Goal: Transaction & Acquisition: Purchase product/service

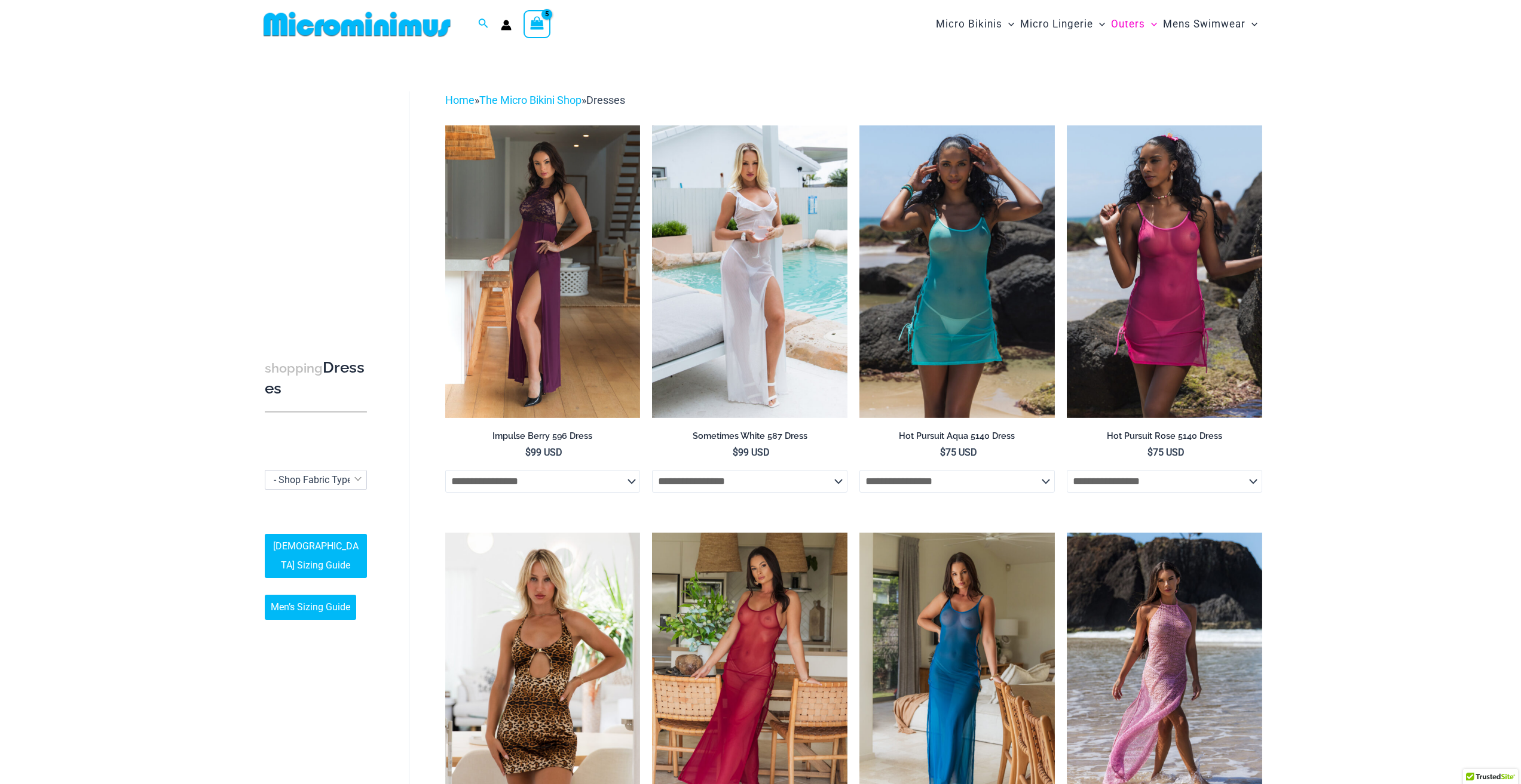
click at [374, 26] on img at bounding box center [356, 24] width 197 height 27
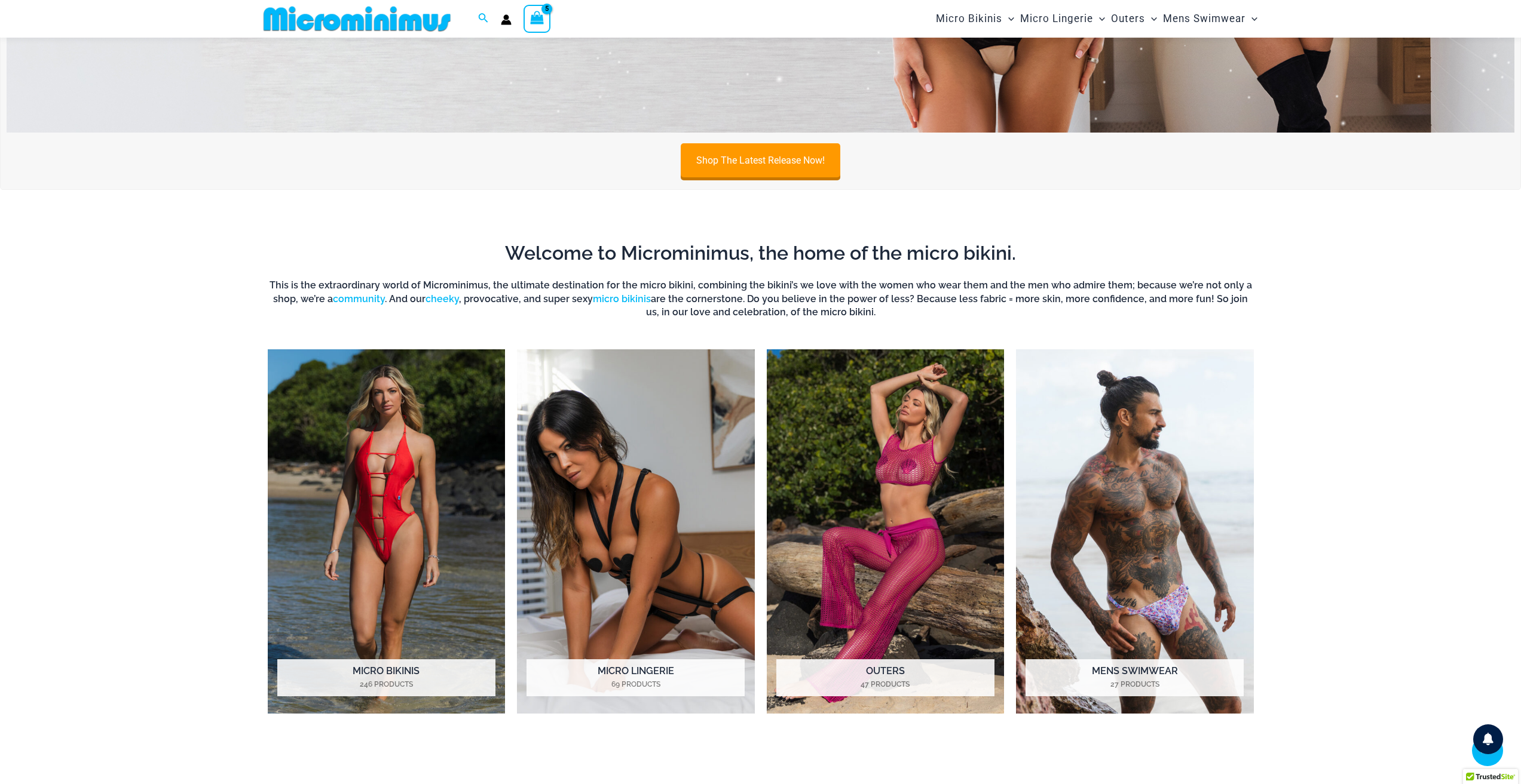
scroll to position [451, 0]
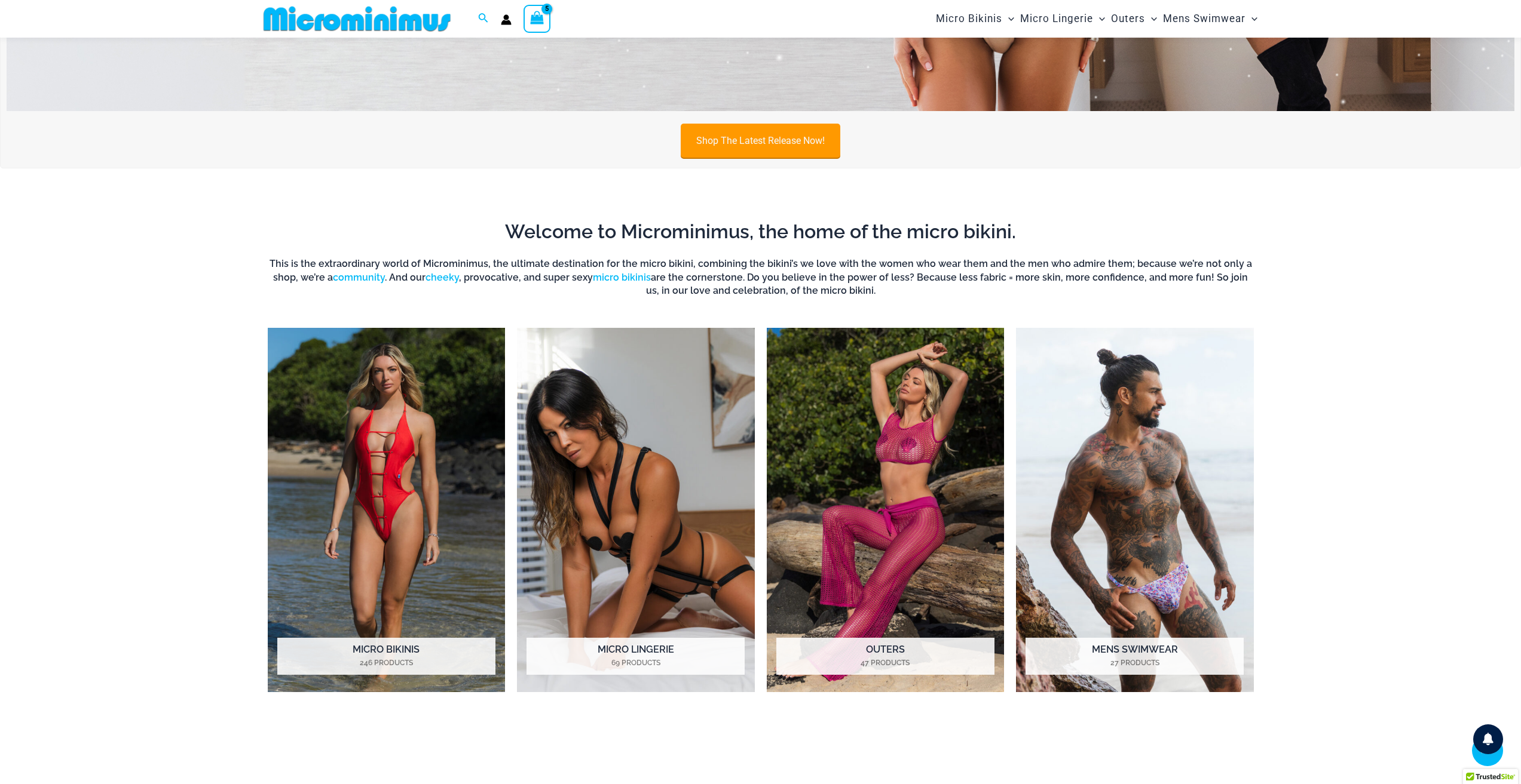
type input "**********"
click at [791, 143] on link "Shop The Latest Release Now!" at bounding box center [760, 141] width 159 height 34
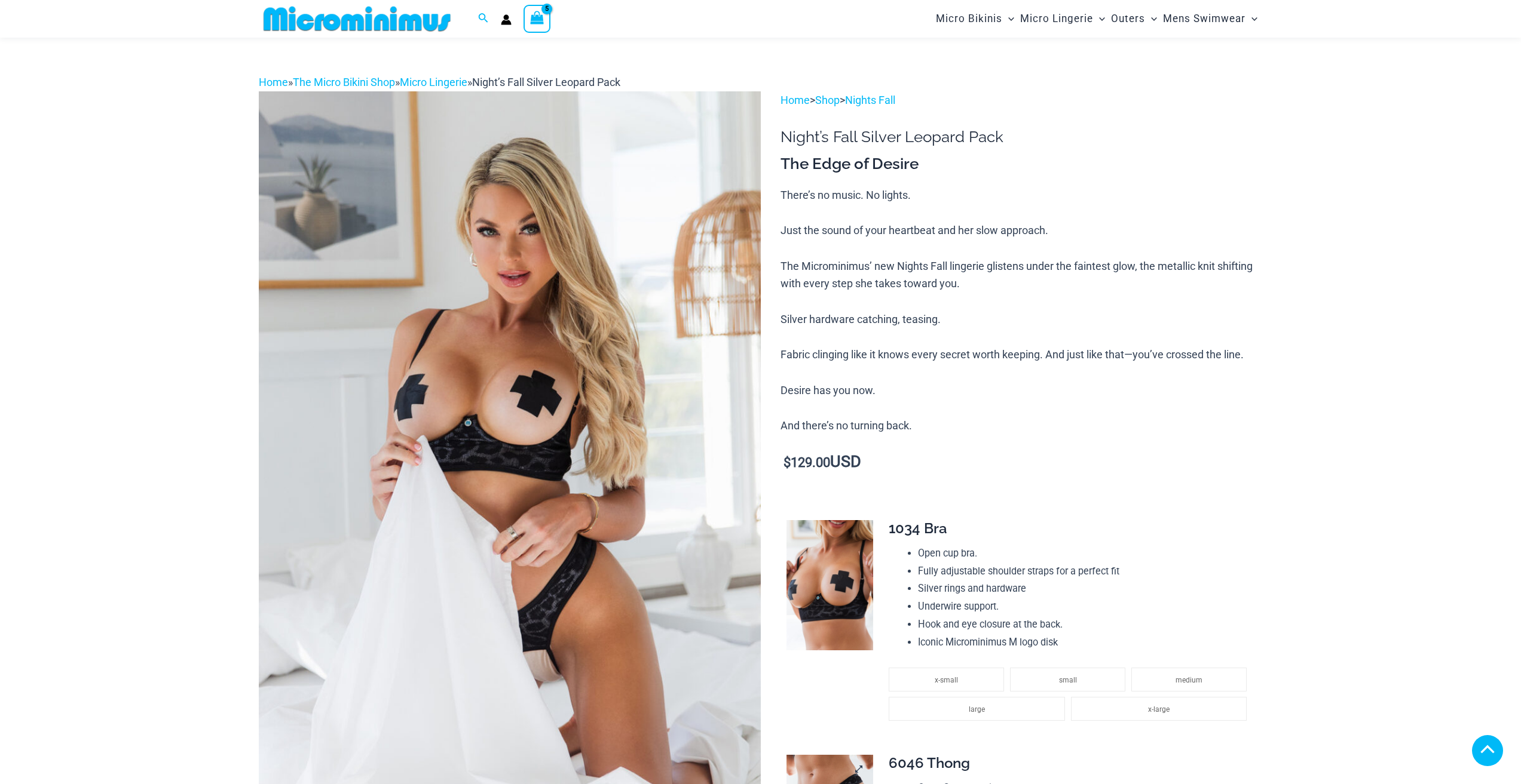
scroll to position [579, 0]
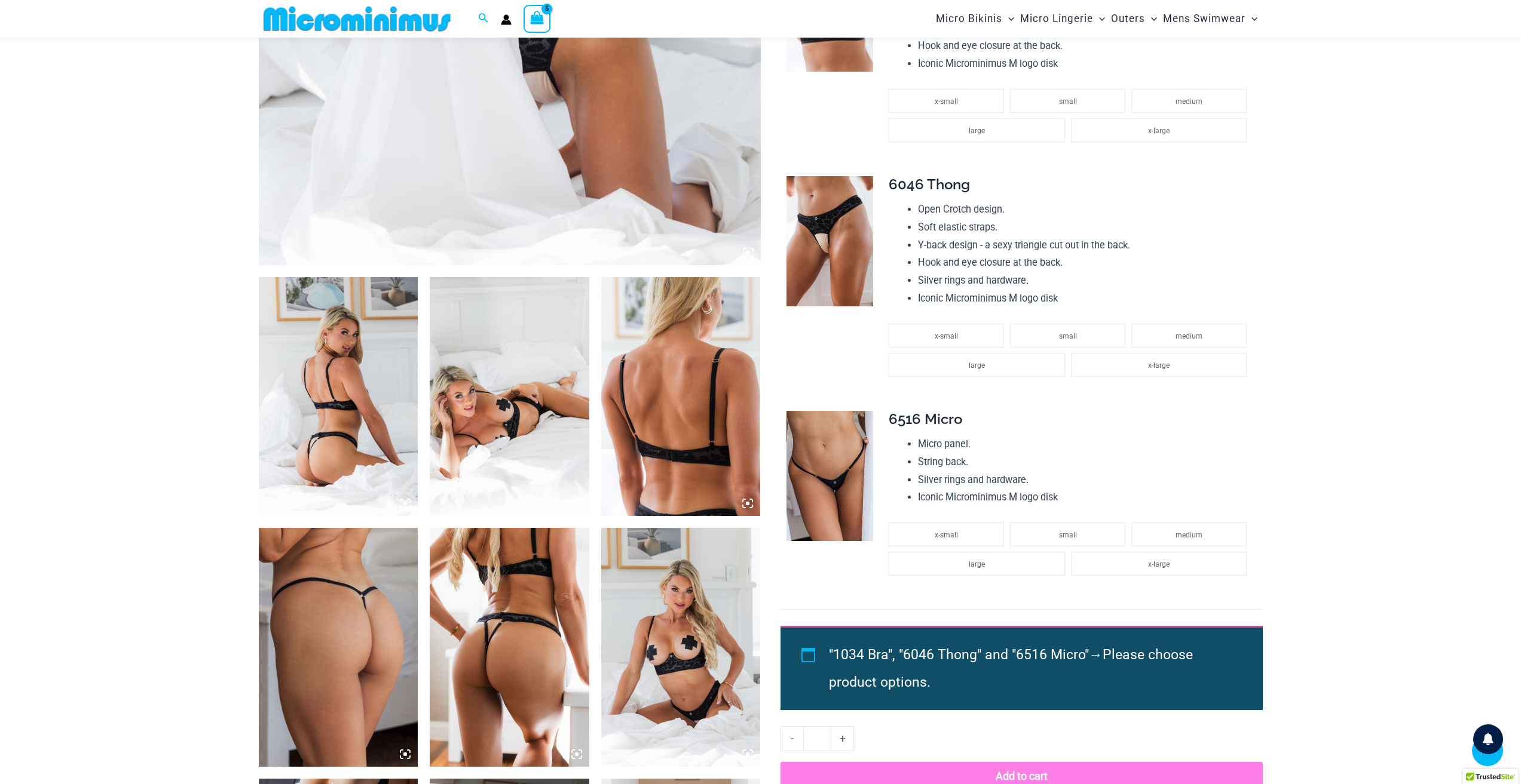
type input "**********"
click at [334, 457] on img at bounding box center [338, 396] width 159 height 239
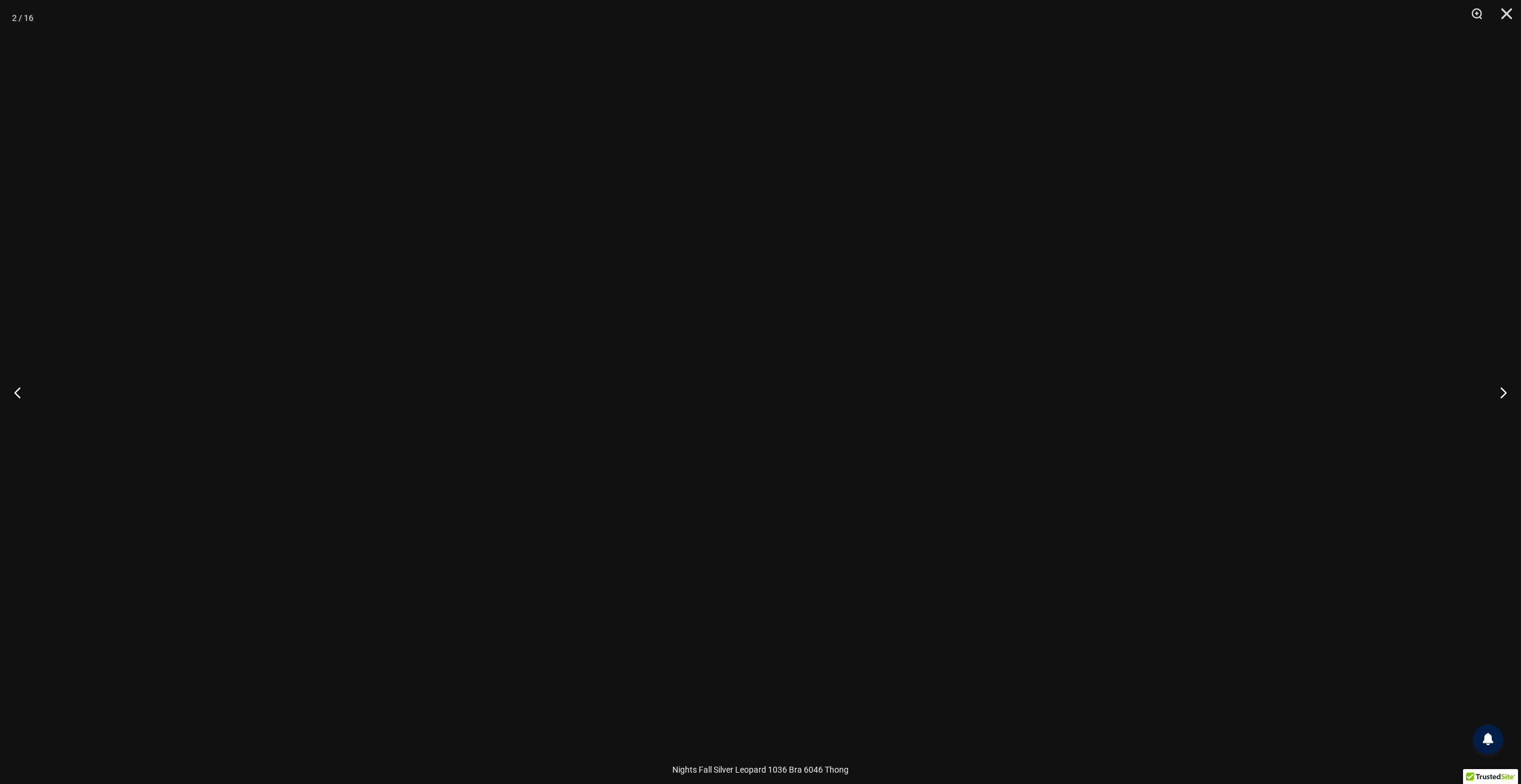
click at [556, 85] on div at bounding box center [556, 85] width 0 height 0
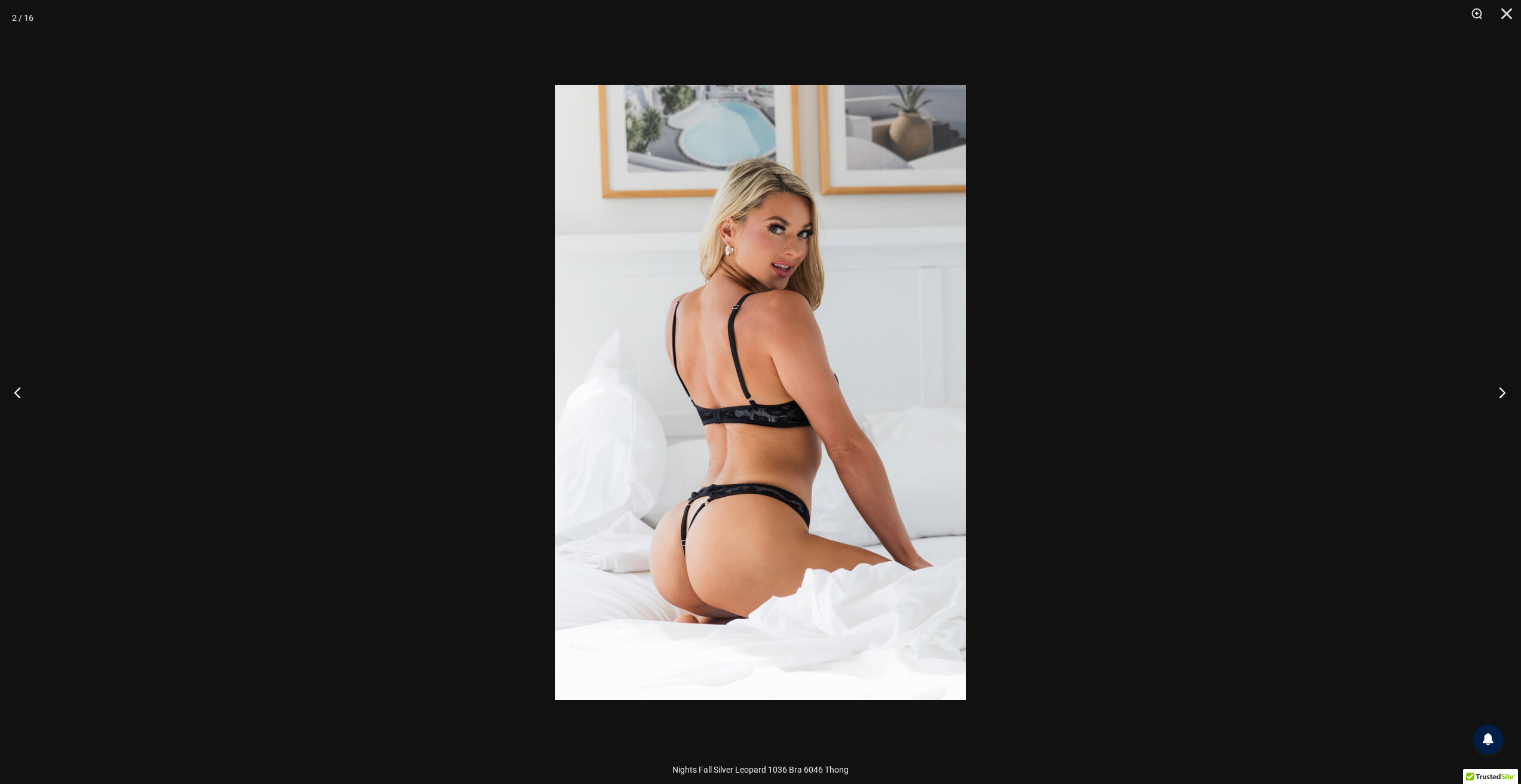
click at [1501, 391] on button "Next" at bounding box center [1497, 392] width 45 height 59
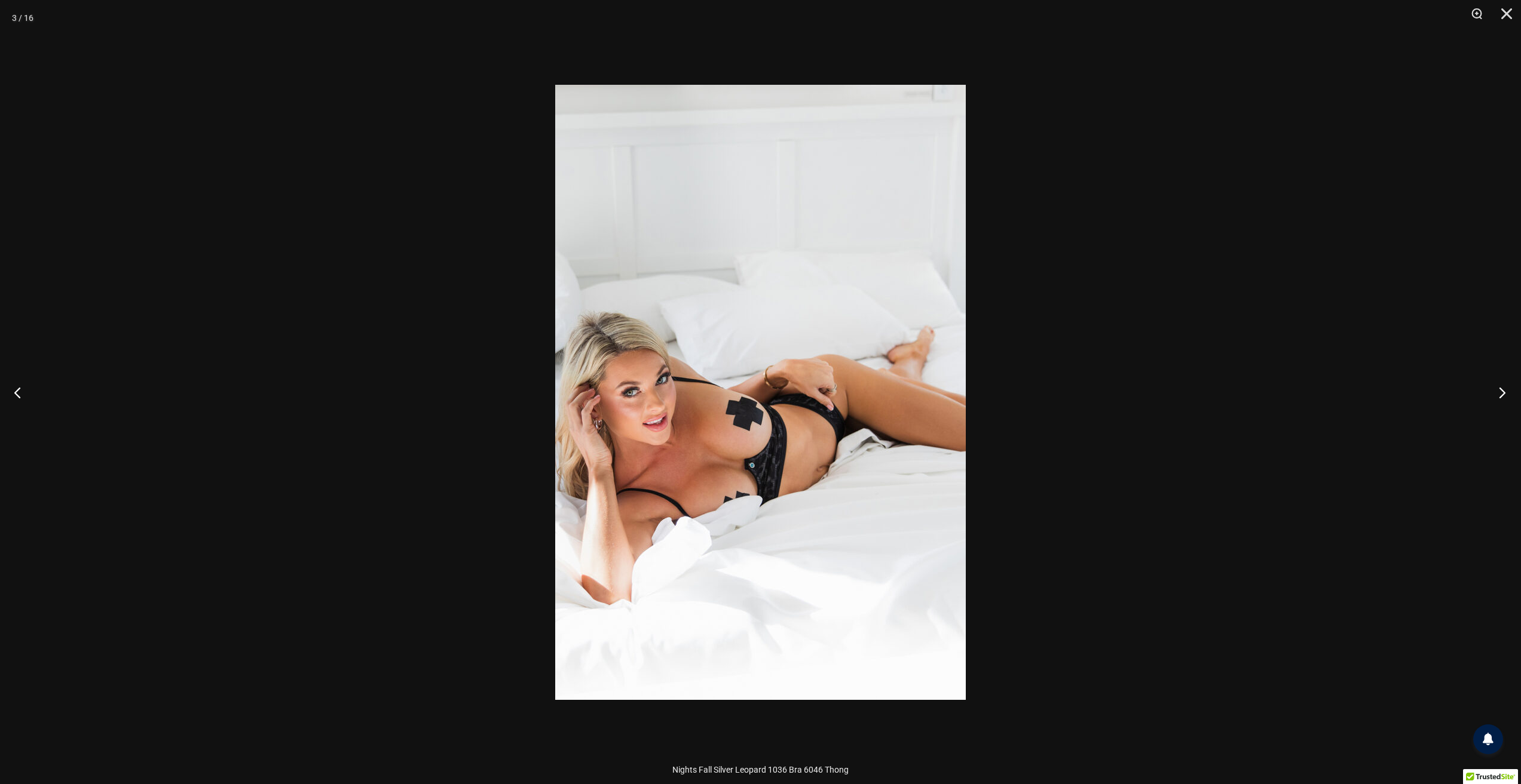
click at [1502, 391] on button "Next" at bounding box center [1497, 392] width 45 height 59
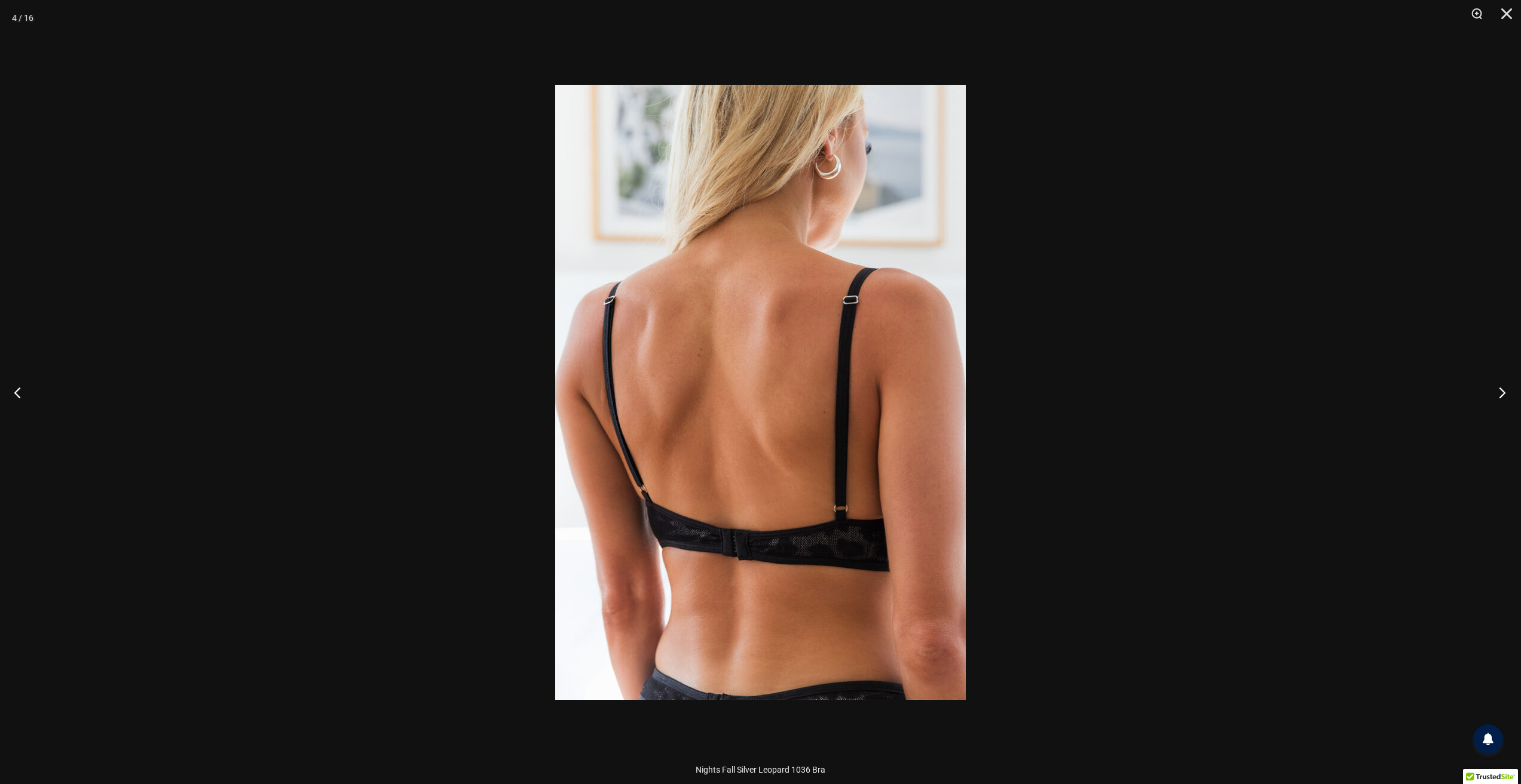
click at [1502, 391] on button "Next" at bounding box center [1497, 392] width 45 height 59
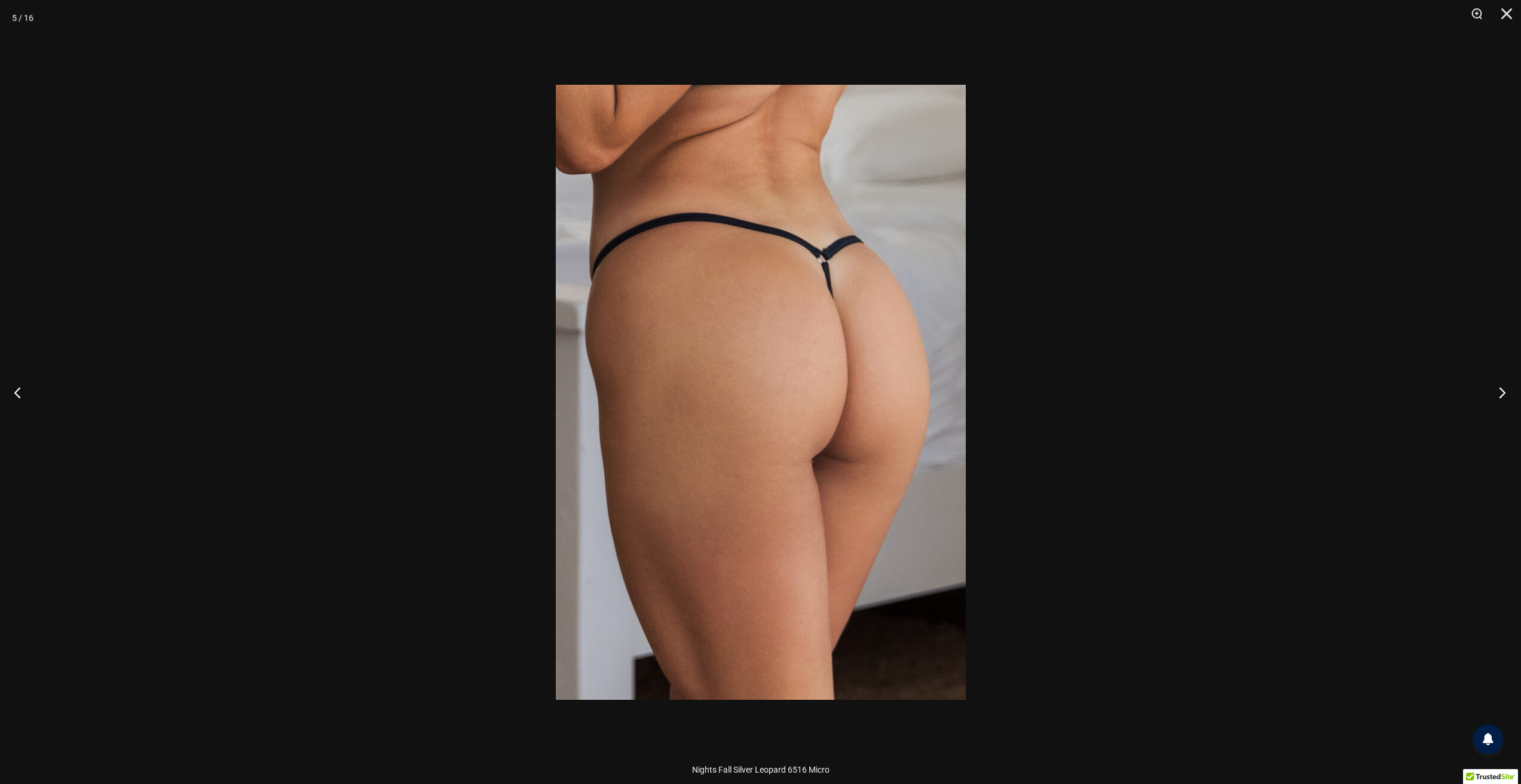
click at [1502, 391] on button "Next" at bounding box center [1497, 392] width 45 height 59
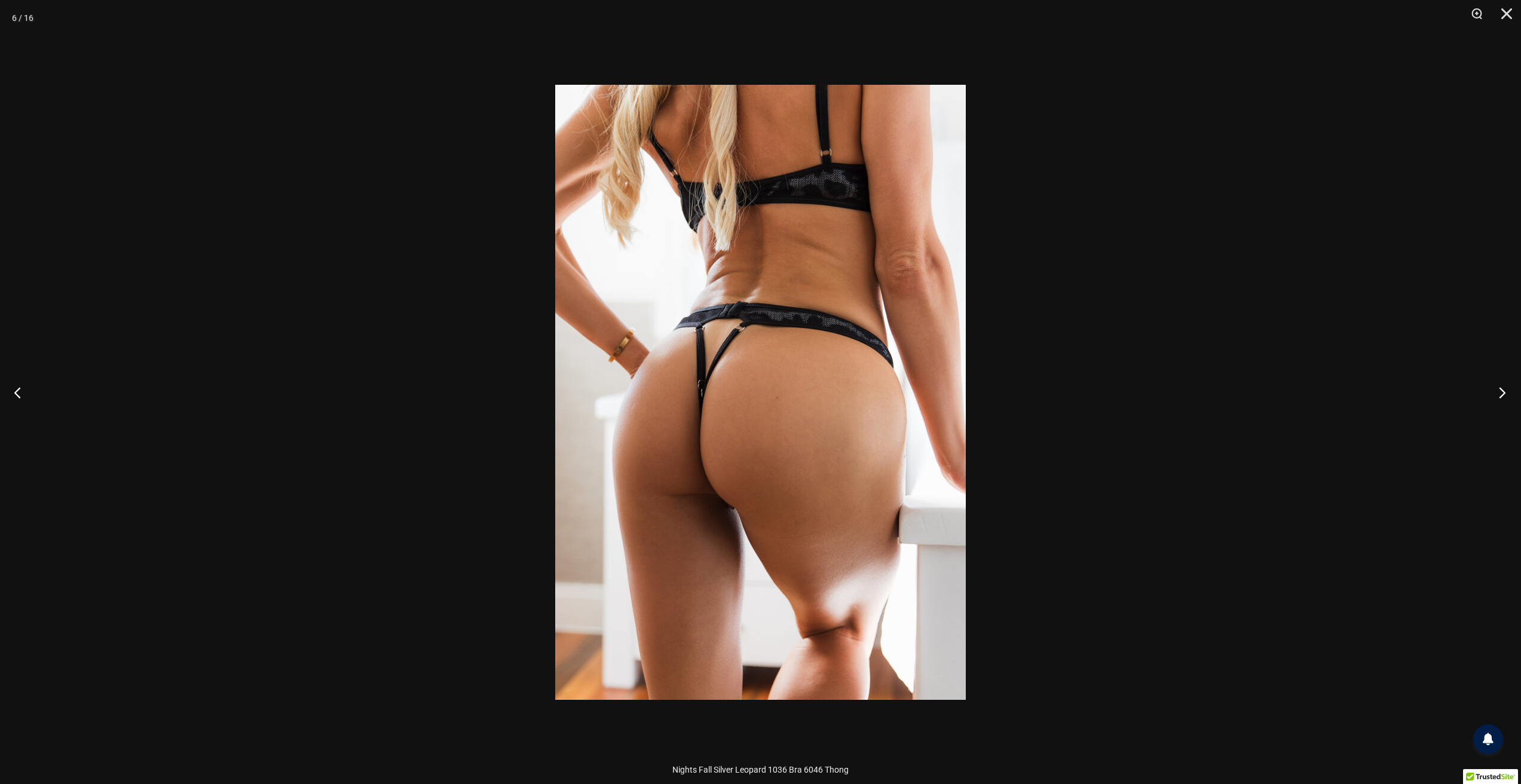
click at [1502, 391] on button "Next" at bounding box center [1497, 392] width 45 height 59
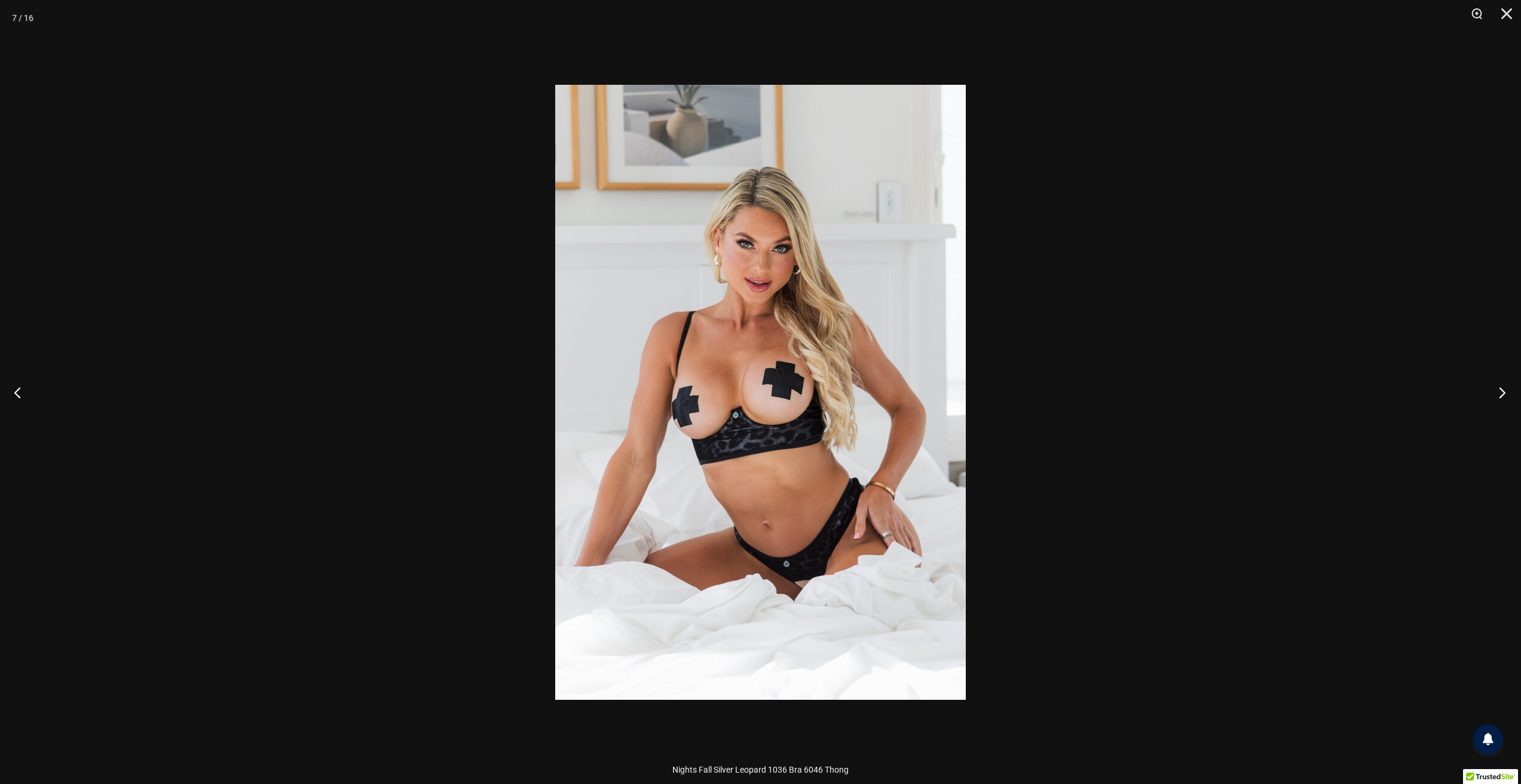
click at [1502, 391] on button "Next" at bounding box center [1497, 392] width 45 height 59
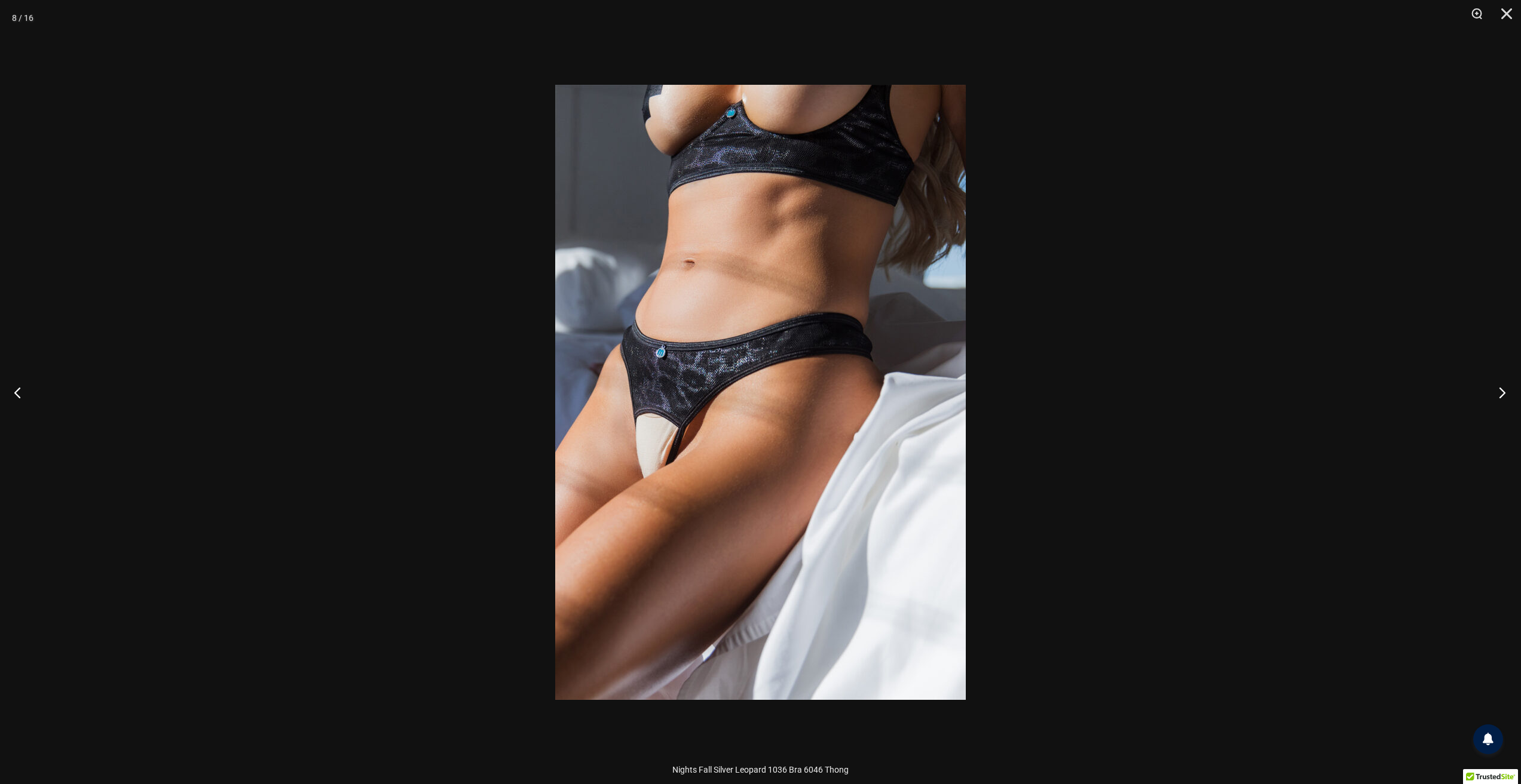
click at [1502, 392] on button "Next" at bounding box center [1497, 392] width 45 height 59
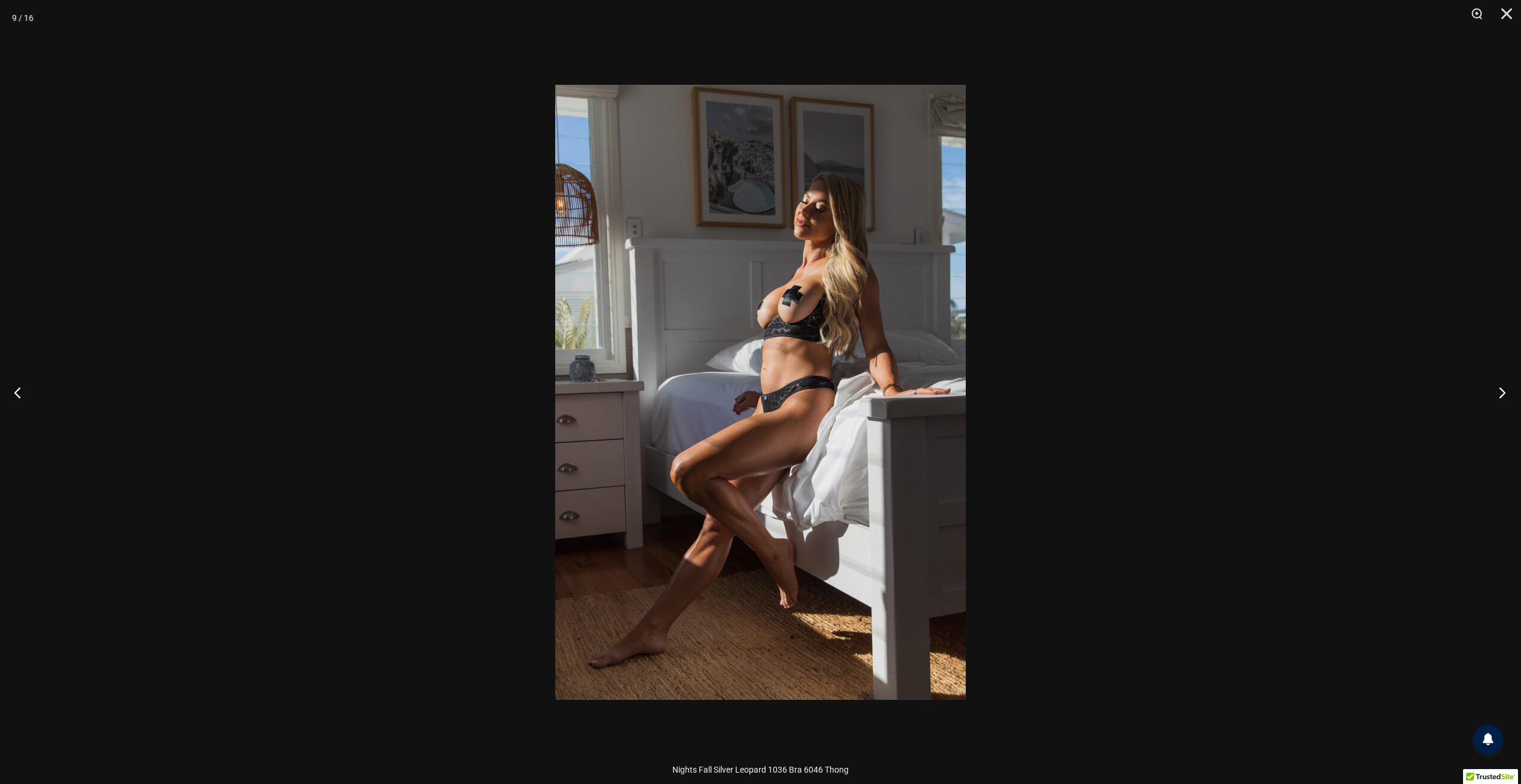
click at [1502, 392] on button "Next" at bounding box center [1497, 392] width 45 height 59
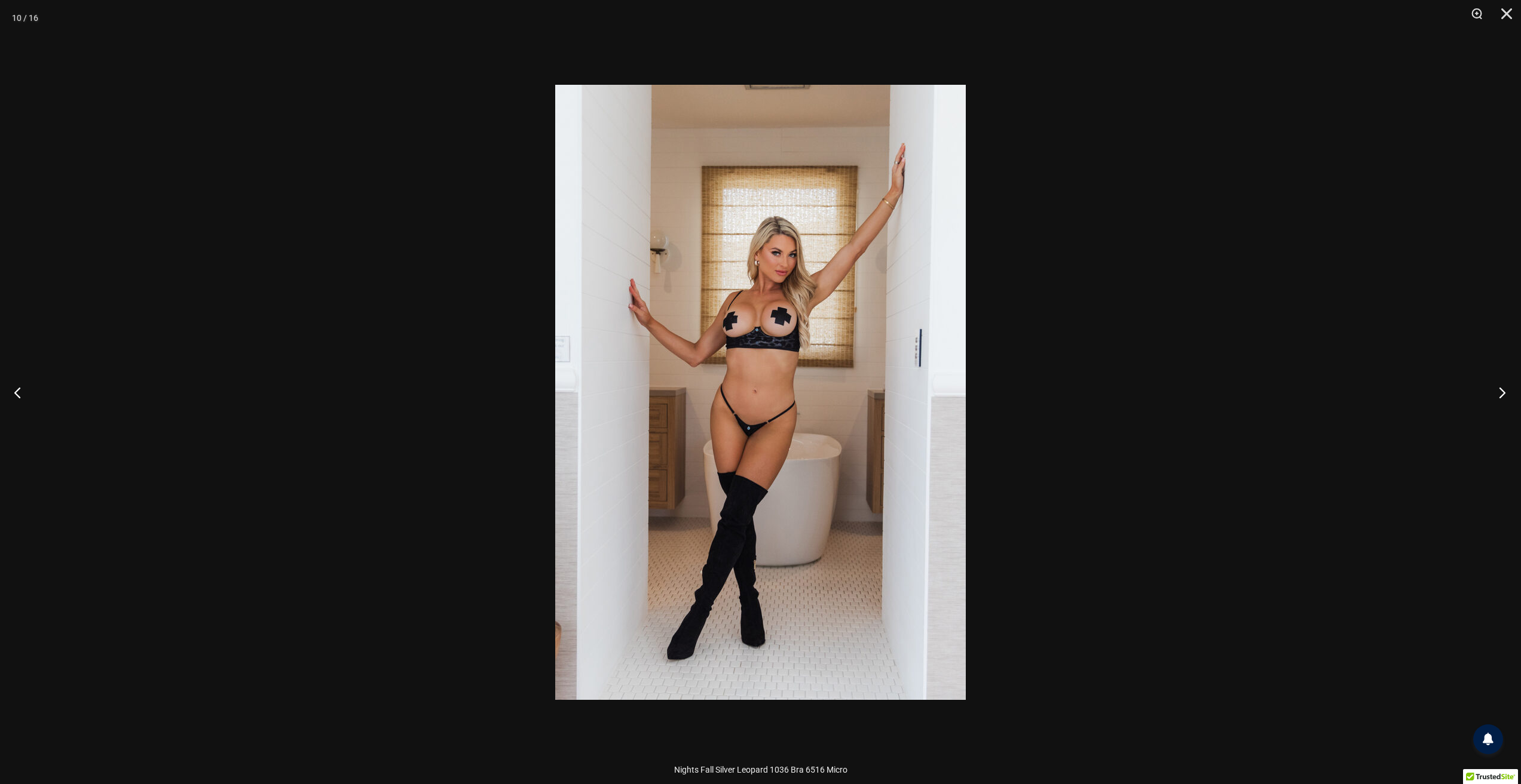
click at [1502, 392] on button "Next" at bounding box center [1497, 392] width 45 height 59
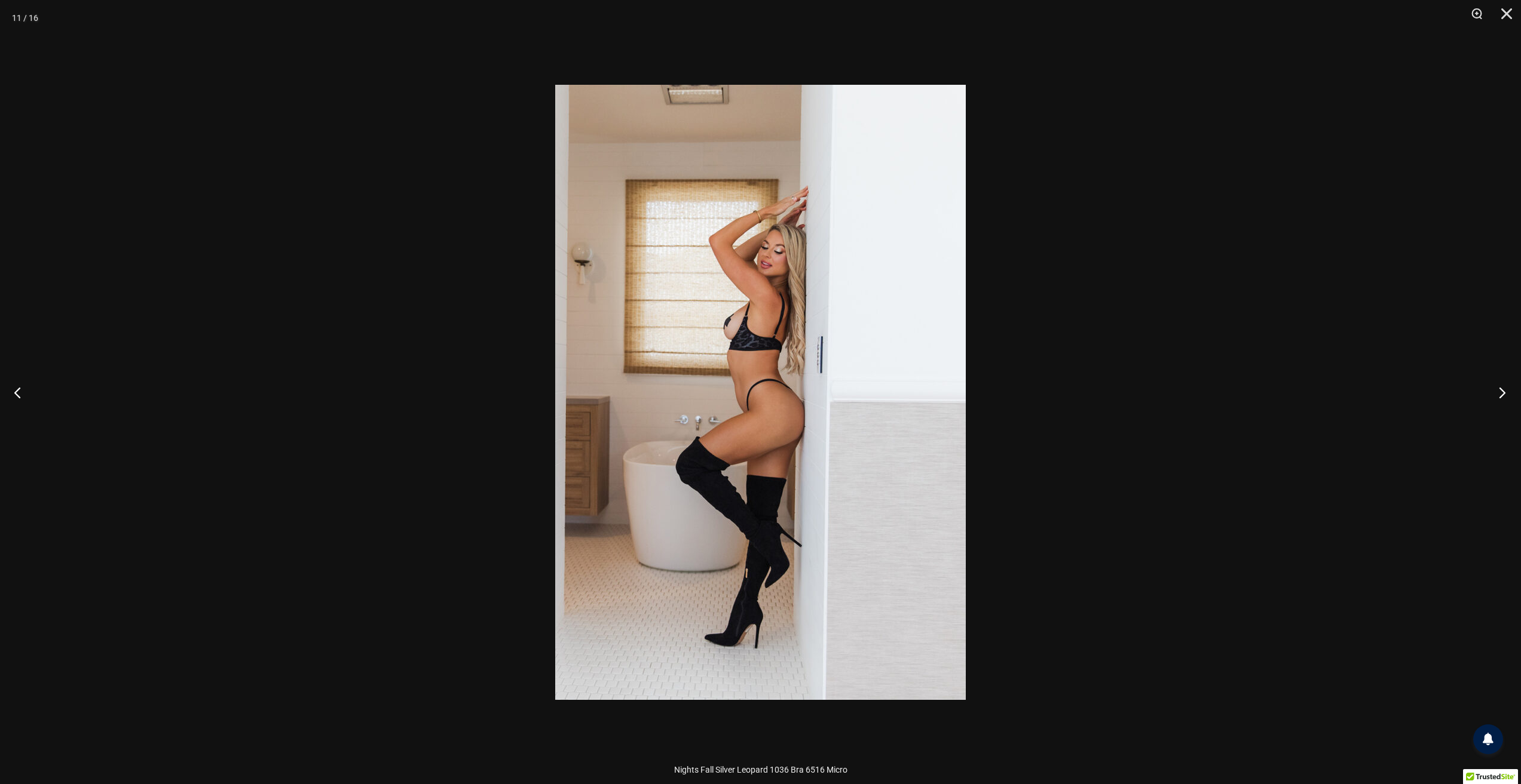
click at [1502, 392] on button "Next" at bounding box center [1497, 392] width 45 height 59
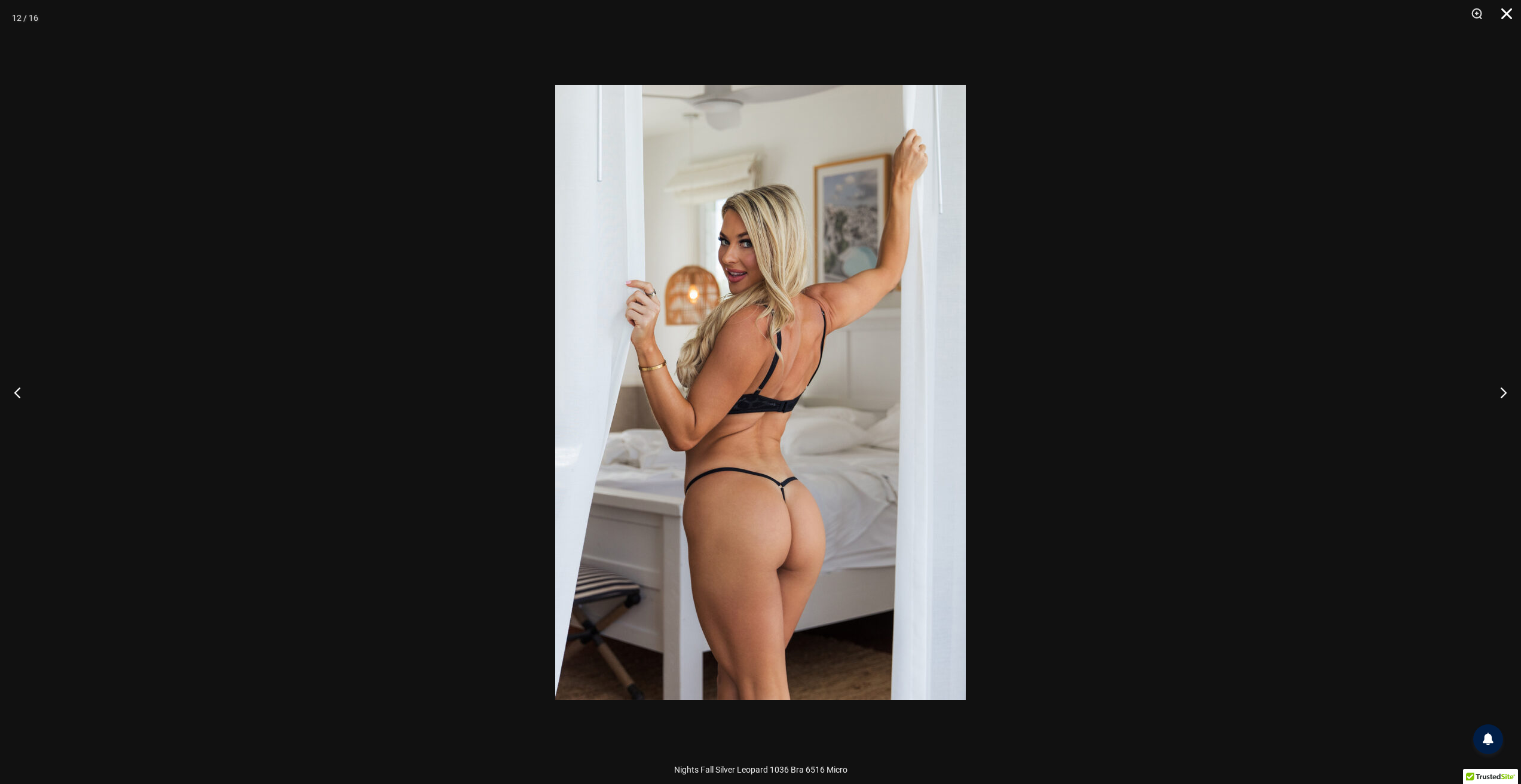
click at [1508, 16] on button "Close" at bounding box center [1502, 18] width 30 height 36
